Goal: Information Seeking & Learning: Learn about a topic

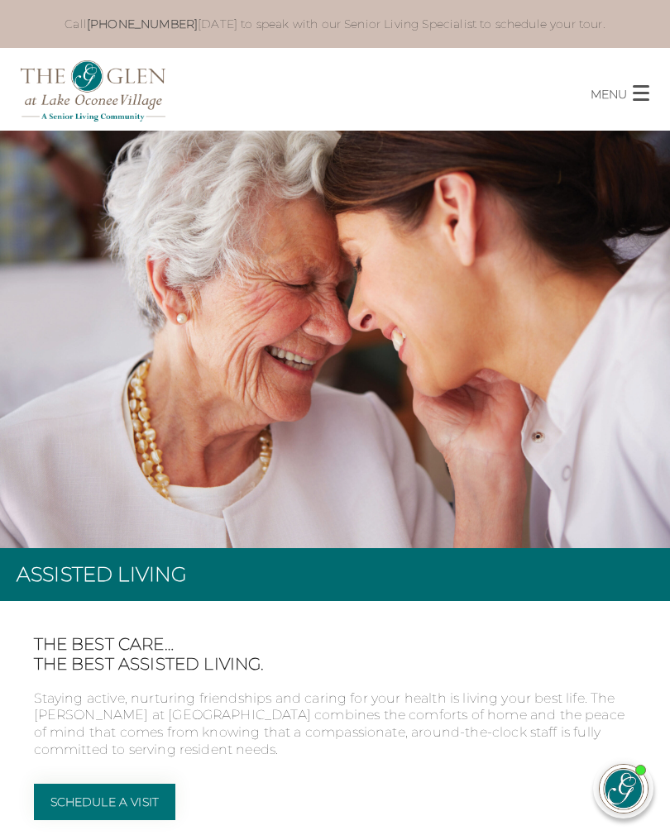
click at [622, 100] on p "MENU" at bounding box center [609, 93] width 36 height 19
click at [653, 92] on button "MENU CLOSE" at bounding box center [630, 87] width 79 height 31
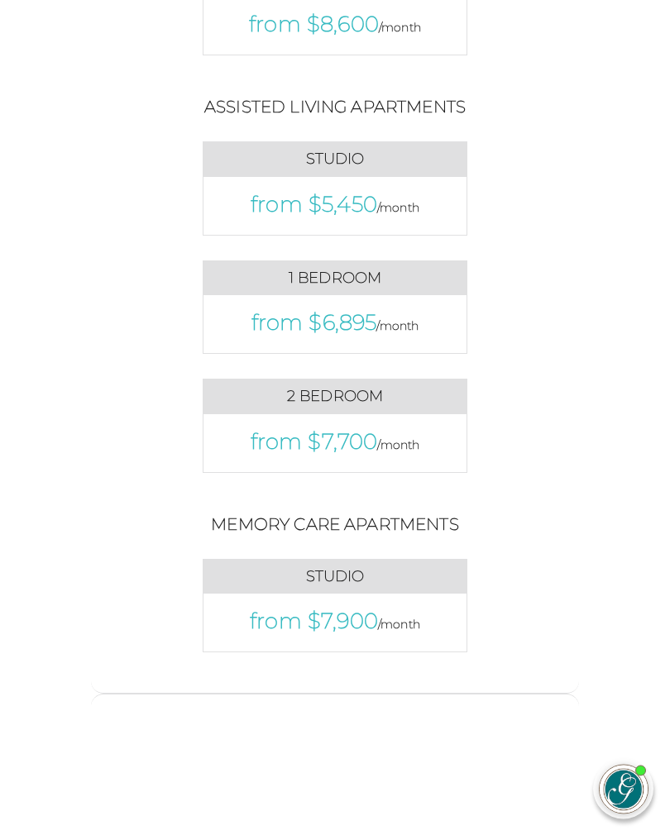
scroll to position [1164, 0]
click at [433, 336] on p "from $6,895 /month" at bounding box center [335, 323] width 230 height 25
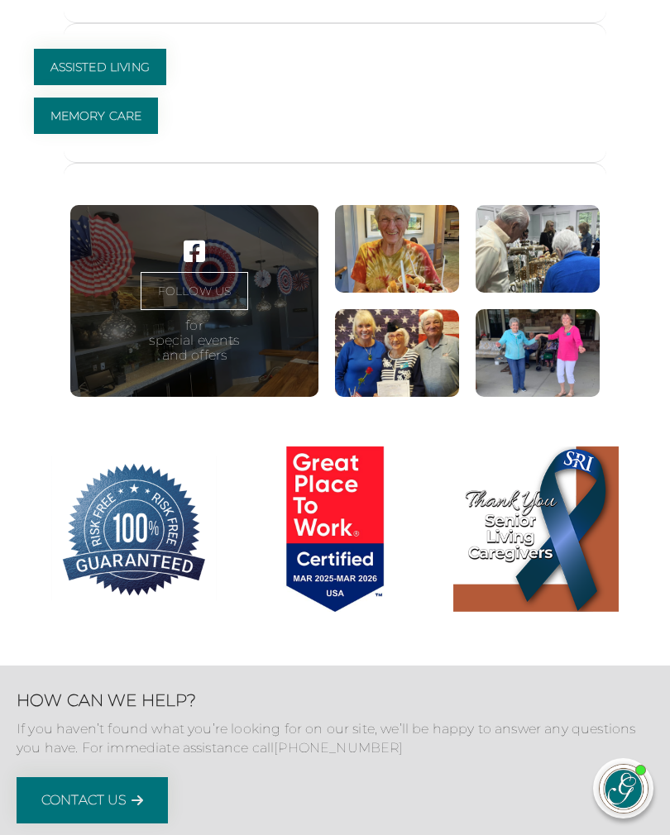
click at [84, 85] on link "Assisted Living" at bounding box center [100, 67] width 132 height 36
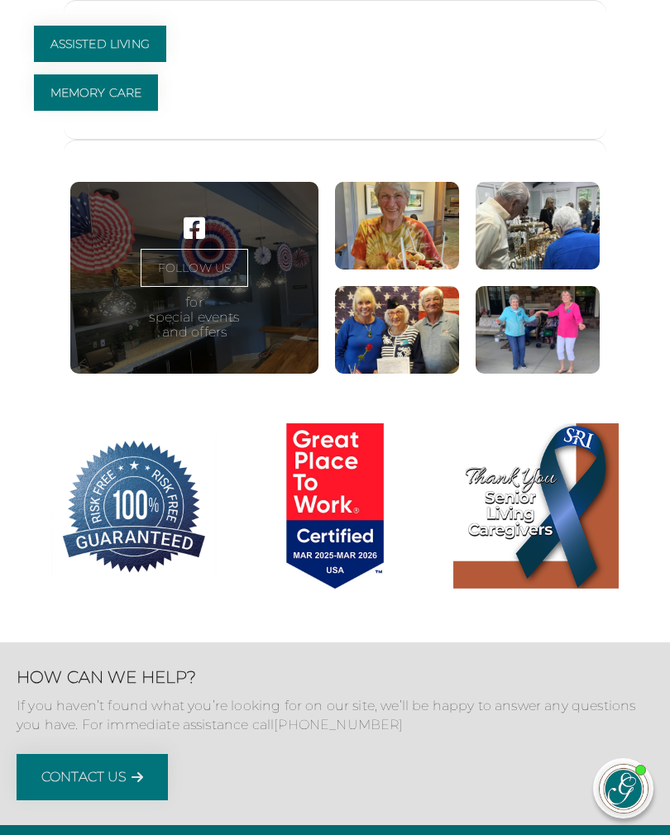
scroll to position [2431, 0]
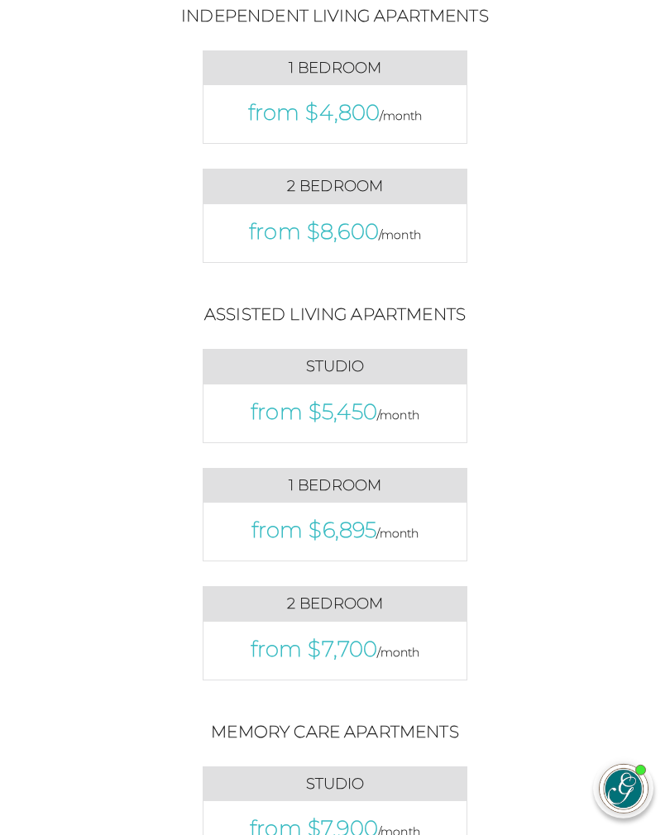
scroll to position [957, 0]
click at [629, 379] on div "Simple, Inclusive Pricing When considering the prices below, please remember th…" at bounding box center [335, 503] width 603 height 1507
click at [578, 523] on div "Assisted Living Apartments Studio from $5,450 /month 1 Bedroom" at bounding box center [335, 503] width 543 height 401
click at [614, 492] on div "Simple, Inclusive Pricing When considering the prices below, please remember th…" at bounding box center [335, 503] width 603 height 1507
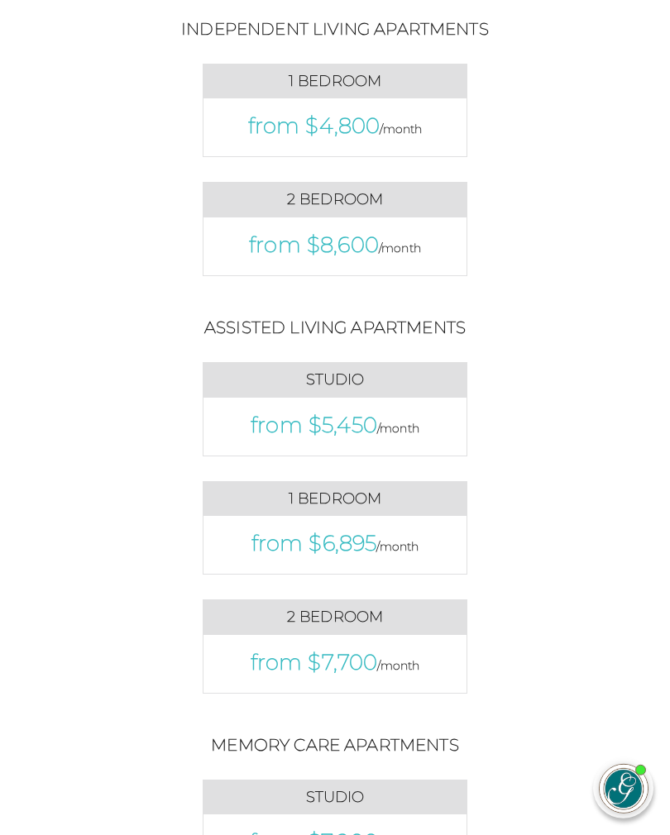
scroll to position [945, 0]
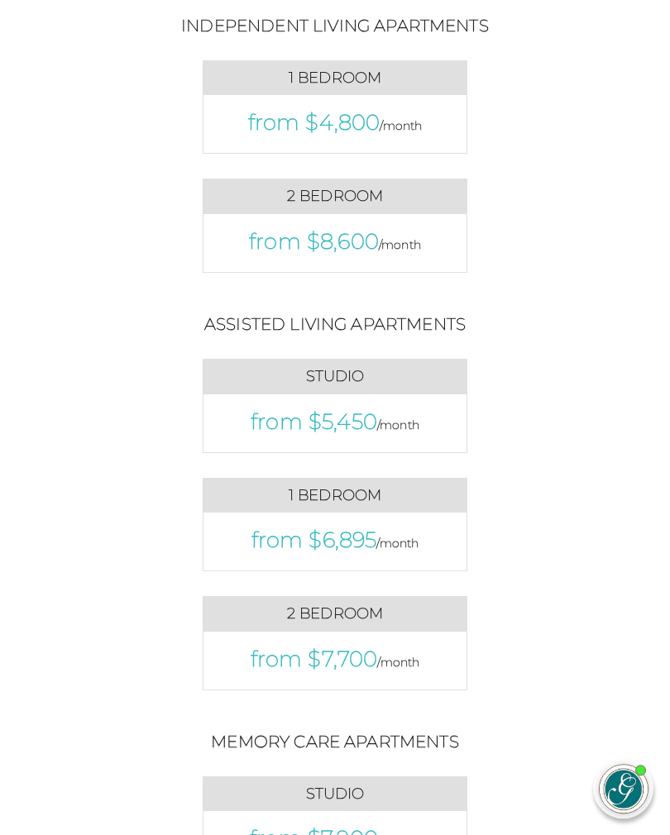
click at [399, 130] on span "/month" at bounding box center [401, 125] width 42 height 15
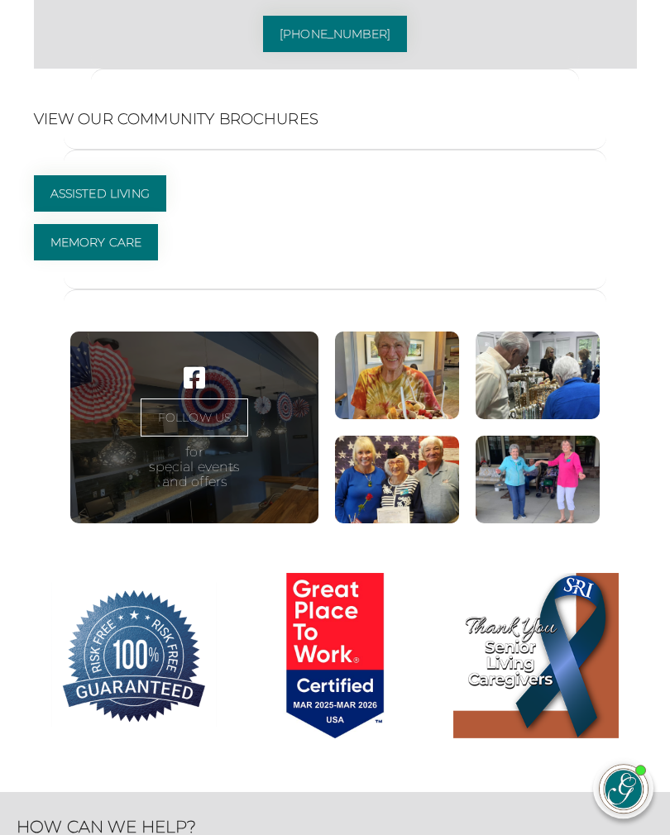
scroll to position [2279, 0]
click at [63, 212] on link "Assisted Living" at bounding box center [100, 193] width 132 height 36
